Goal: Navigation & Orientation: Find specific page/section

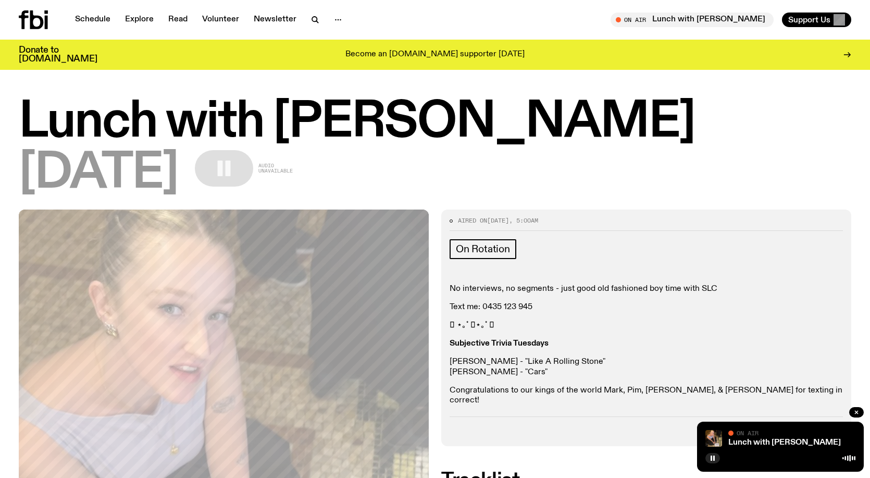
click at [516, 175] on div "[DATE] Audio unavailable" at bounding box center [435, 173] width 832 height 47
click at [93, 18] on link "Schedule" at bounding box center [93, 19] width 48 height 15
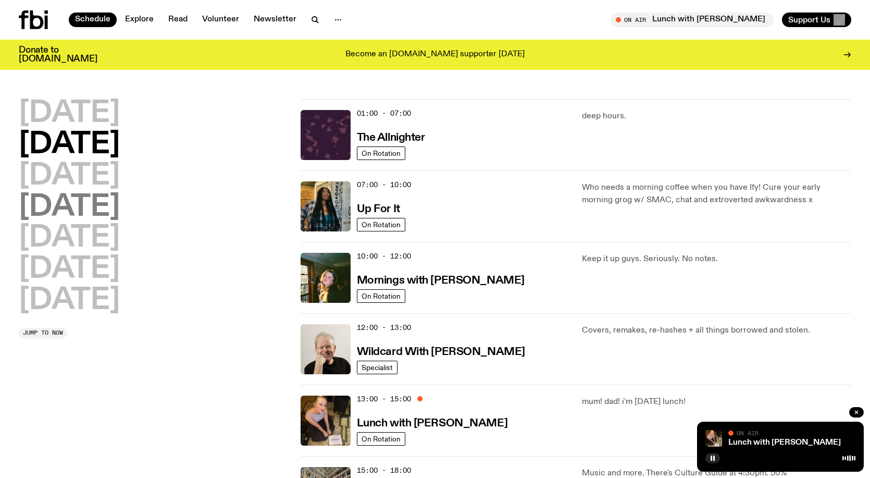
click at [101, 209] on h2 "[DATE]" at bounding box center [69, 207] width 101 height 29
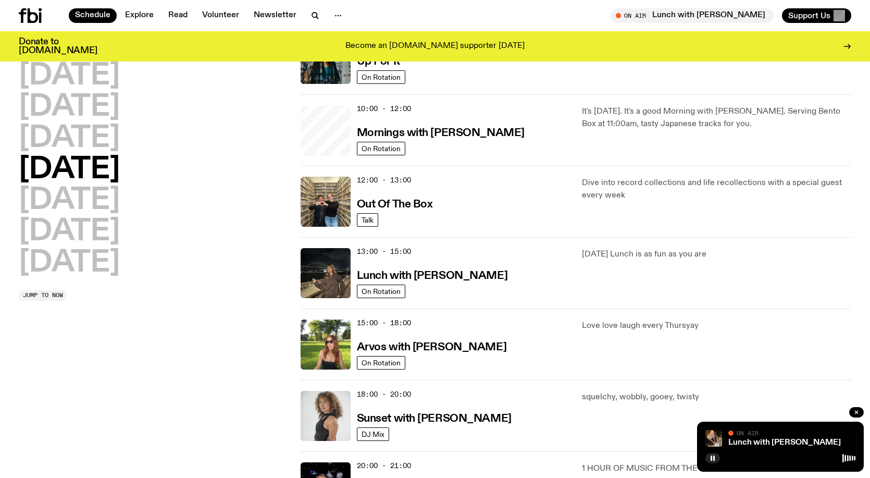
scroll to position [290, 0]
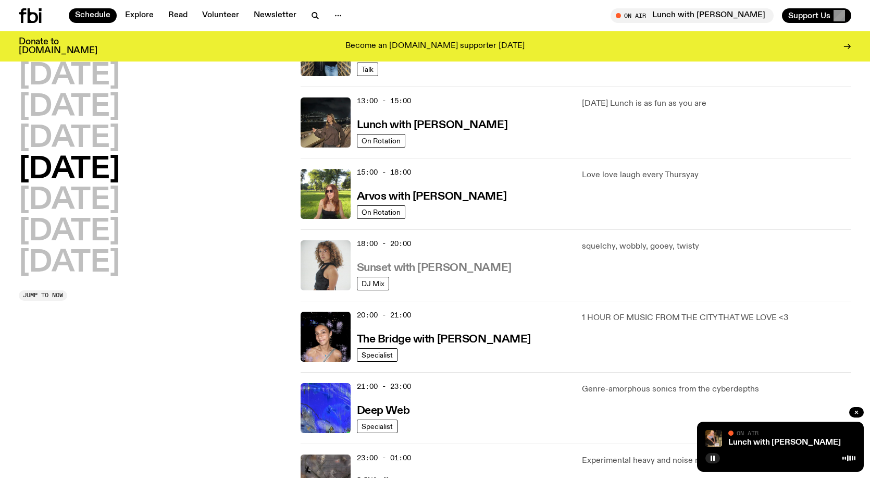
click at [414, 266] on h3 "Sunset with [PERSON_NAME]" at bounding box center [434, 267] width 155 height 11
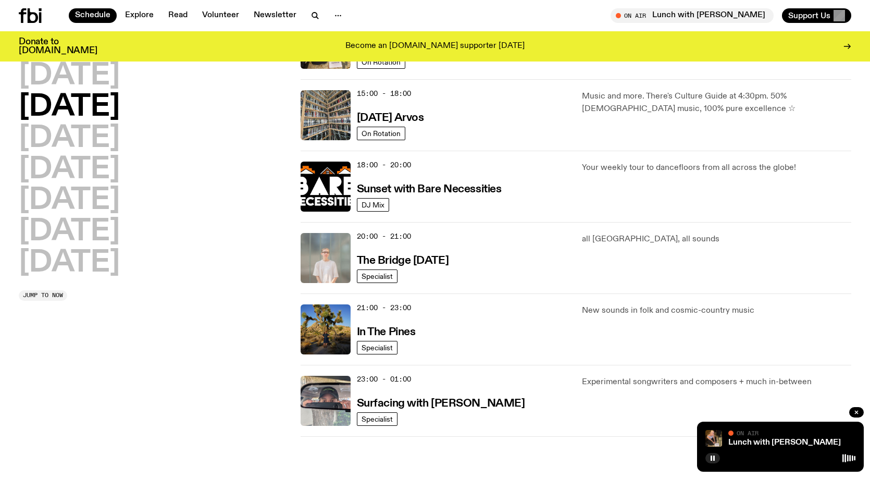
scroll to position [385, 0]
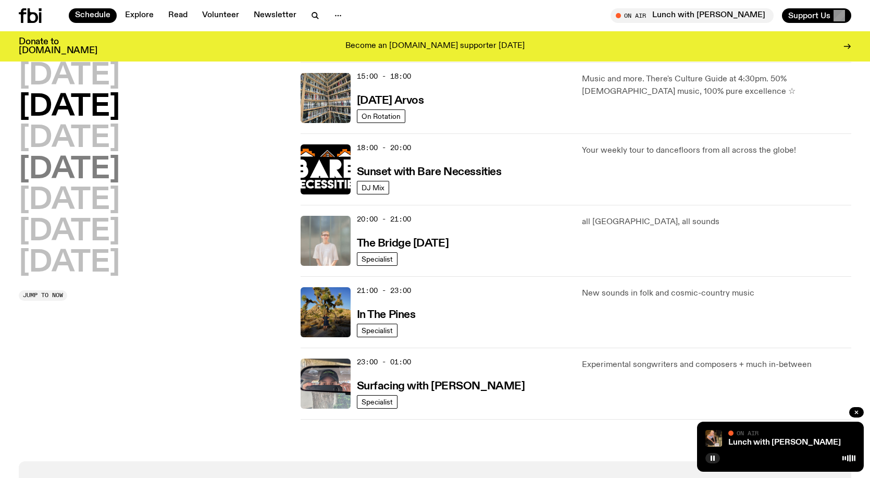
click at [71, 178] on h2 "[DATE]" at bounding box center [69, 169] width 101 height 29
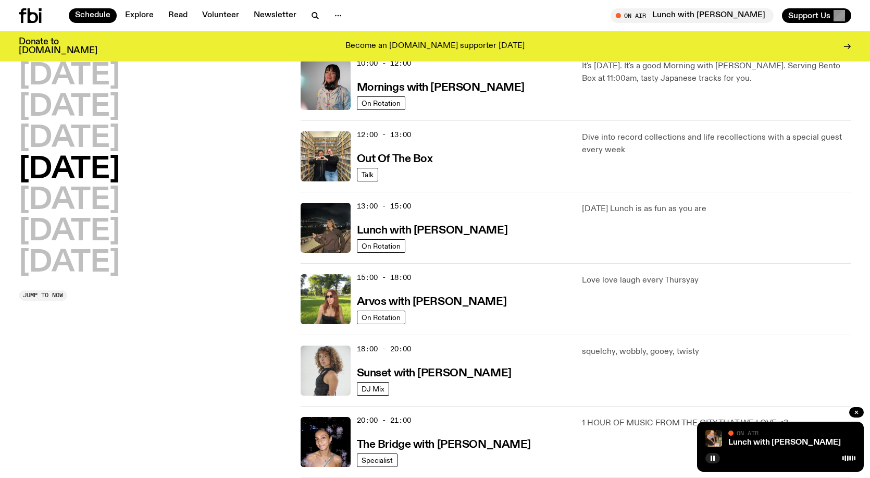
scroll to position [185, 0]
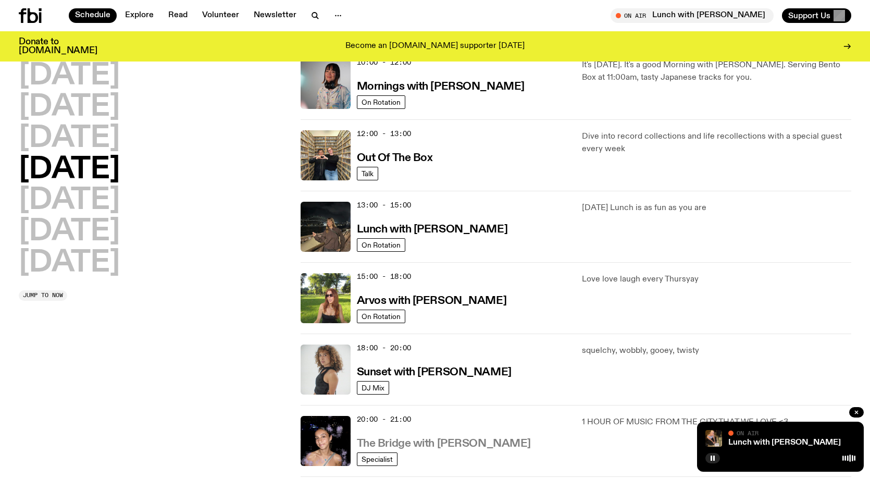
click at [441, 440] on h3 "The Bridge with [PERSON_NAME]" at bounding box center [444, 443] width 174 height 11
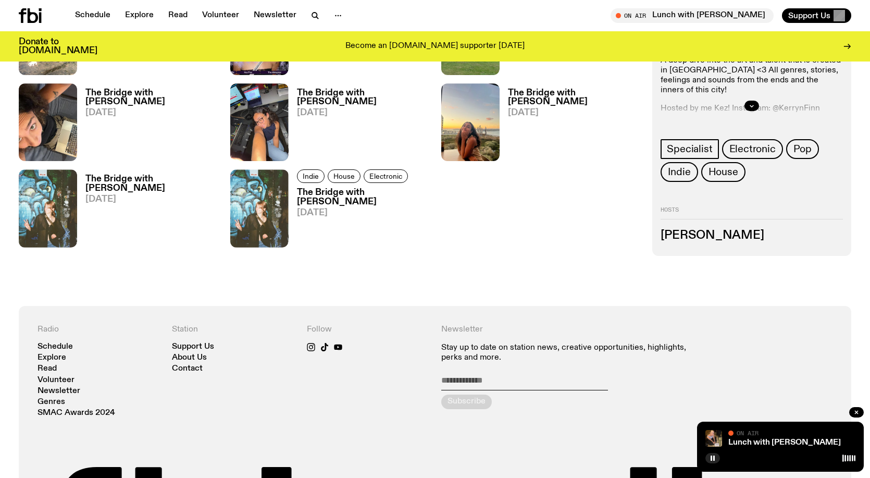
scroll to position [930, 0]
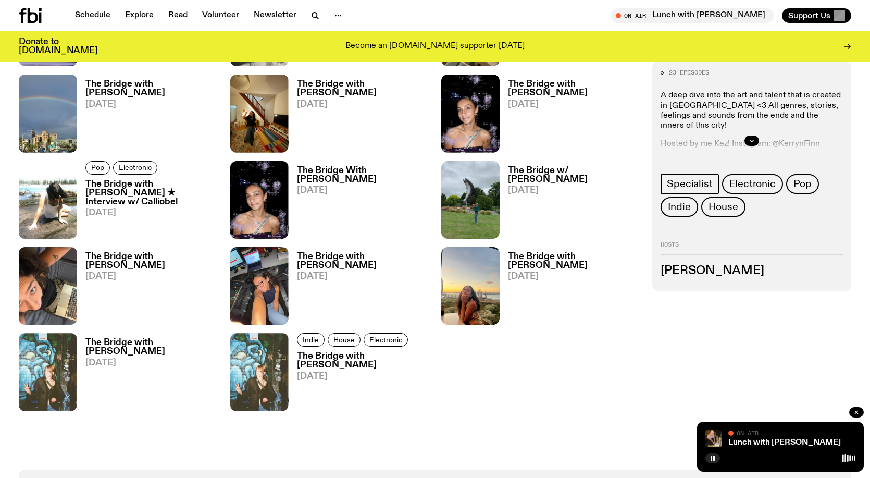
click at [389, 256] on h3 "The Bridge with [PERSON_NAME]" at bounding box center [363, 261] width 132 height 18
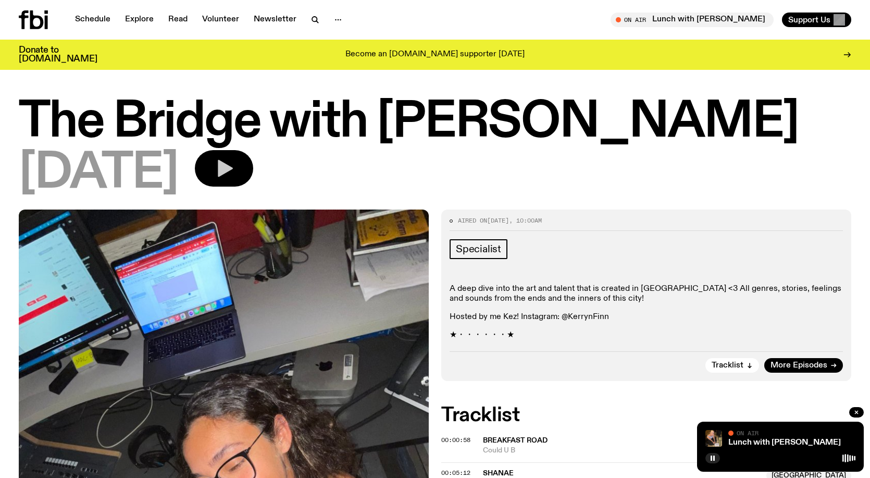
click at [234, 178] on icon "button" at bounding box center [224, 168] width 21 height 21
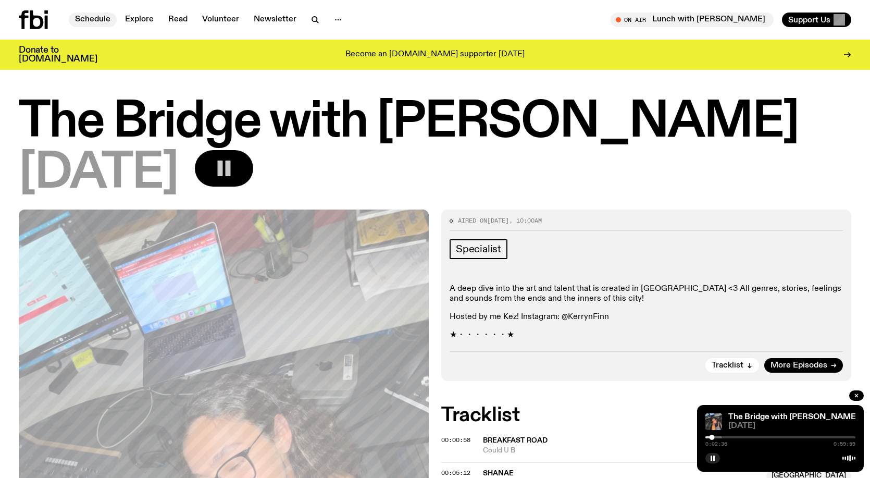
click at [92, 16] on link "Schedule" at bounding box center [93, 19] width 48 height 15
